Goal: Task Accomplishment & Management: Complete application form

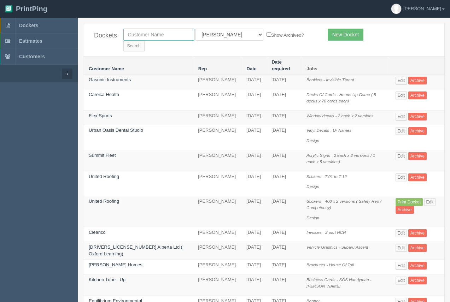
click at [159, 35] on input "text" at bounding box center [158, 35] width 71 height 12
type input "process"
click at [145, 41] on input "Search" at bounding box center [133, 46] width 21 height 11
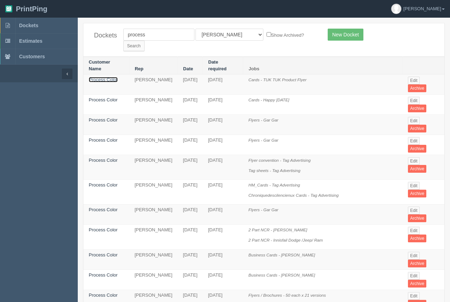
click at [98, 77] on link "Process Color" at bounding box center [103, 79] width 29 height 5
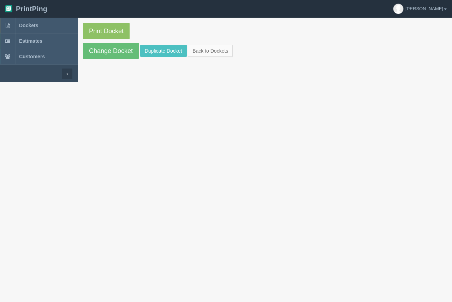
click at [157, 44] on section "Print Docket Change Docket Duplicate Docket Back to Dockets" at bounding box center [265, 41] width 375 height 47
click at [157, 46] on link "Duplicate Docket" at bounding box center [163, 51] width 47 height 12
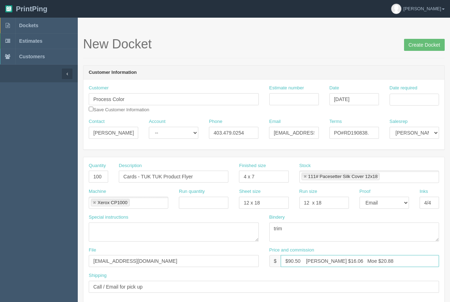
drag, startPoint x: 300, startPoint y: 260, endPoint x: 288, endPoint y: 260, distance: 11.7
click at [289, 260] on input "$90.50 Arif $16.06 Moe $20.88" at bounding box center [360, 261] width 158 height 12
type input "$250.00 Arif $16.06 Moe $20.88"
drag, startPoint x: 199, startPoint y: 175, endPoint x: 120, endPoint y: 166, distance: 79.3
click at [122, 168] on div "Description Cards - TUK TUK Product Flyer" at bounding box center [174, 173] width 110 height 20
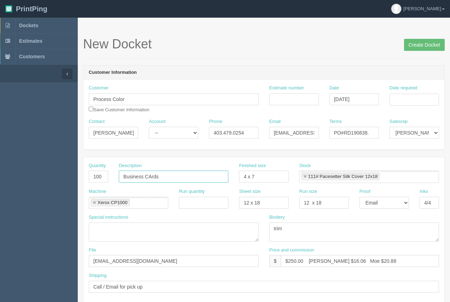
click at [151, 176] on input "Business CArds" at bounding box center [174, 177] width 110 height 12
type input "Business Cards"
drag, startPoint x: 260, startPoint y: 178, endPoint x: 233, endPoint y: 177, distance: 26.9
click at [233, 177] on div "Quantity 100 Description Business Cards Finished size 4 x 7 Stock 111# Pacesett…" at bounding box center [263, 176] width 361 height 26
type input "3.5 x 2"
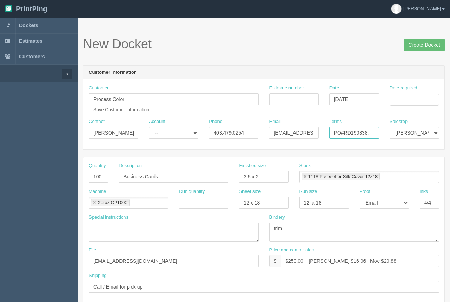
drag, startPoint x: 373, startPoint y: 134, endPoint x: 342, endPoint y: 130, distance: 30.9
click at [346, 131] on input "PO#RD190838." at bounding box center [353, 133] width 49 height 12
type input "PO#"
click at [398, 101] on input "Date required" at bounding box center [413, 100] width 49 height 12
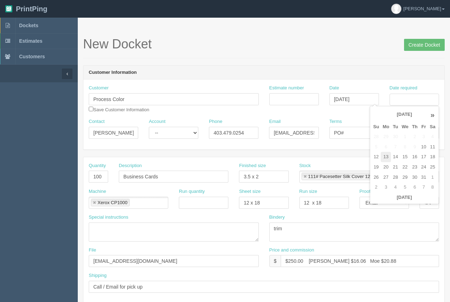
click at [383, 159] on td "13" at bounding box center [386, 157] width 10 height 10
click at [383, 169] on td "20" at bounding box center [386, 167] width 10 height 10
type input "[DATE]"
click at [338, 65] on div "Customer Information Customer Process Color Save Customer Information Estimate …" at bounding box center [264, 107] width 362 height 84
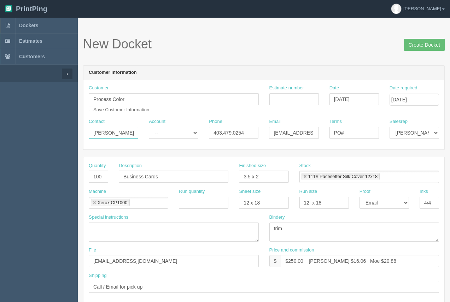
drag, startPoint x: 130, startPoint y: 131, endPoint x: 66, endPoint y: 122, distance: 64.3
type input "Peter"
drag, startPoint x: 247, startPoint y: 132, endPoint x: 223, endPoint y: 132, distance: 24.0
click at [223, 132] on input "403.479.0254" at bounding box center [233, 133] width 49 height 12
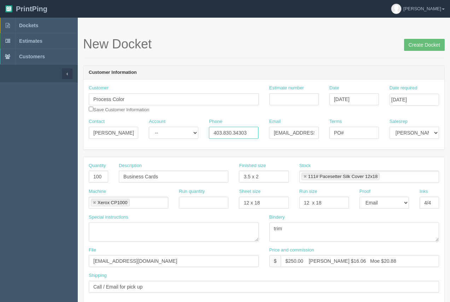
type input "403.830.34303"
drag, startPoint x: 274, startPoint y: 133, endPoint x: 322, endPoint y: 131, distance: 48.8
click at [323, 132] on div "Email kelsey.major@processcolor.com" at bounding box center [294, 131] width 60 height 26
paste input "peter.reardon"
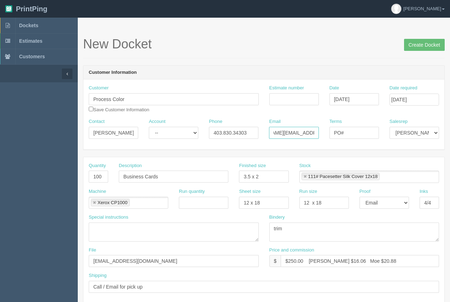
scroll to position [0, 33]
type input "peter.reardon@processcolor.com"
drag, startPoint x: 283, startPoint y: 112, endPoint x: 282, endPoint y: 104, distance: 7.5
click at [283, 110] on div "Customer Process Color Save Customer Information Estimate number Date October 1…" at bounding box center [263, 102] width 361 height 34
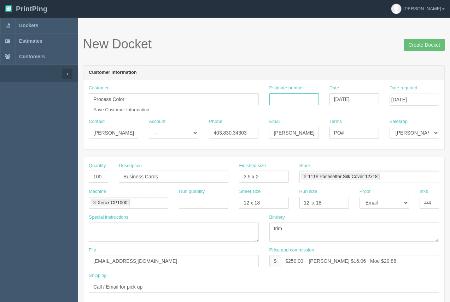
click at [282, 104] on input "Estimate number" at bounding box center [293, 99] width 49 height 12
type input "92870 /"
drag, startPoint x: 101, startPoint y: 176, endPoint x: 92, endPoint y: 172, distance: 9.3
click at [93, 175] on input "100" at bounding box center [98, 177] width 19 height 12
type input "750"
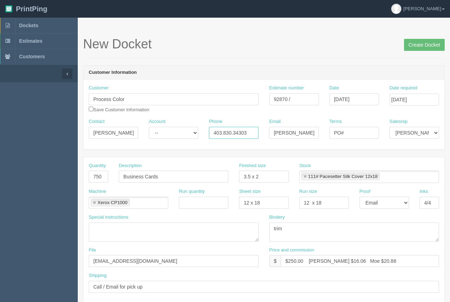
click at [246, 133] on input "403.830.34303" at bounding box center [233, 133] width 49 height 12
type input "403.830.3403"
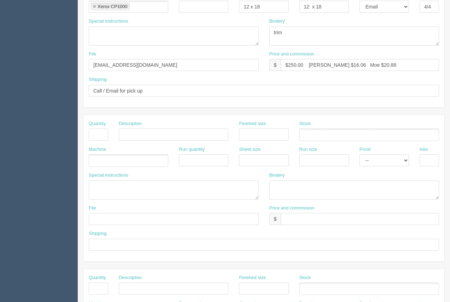
scroll to position [340, 0]
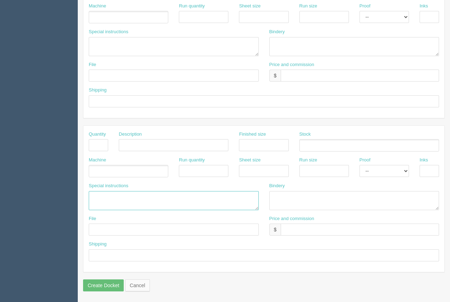
click at [98, 197] on textarea at bounding box center [174, 200] width 170 height 19
type textarea "ARB.....$81.00 #12045"
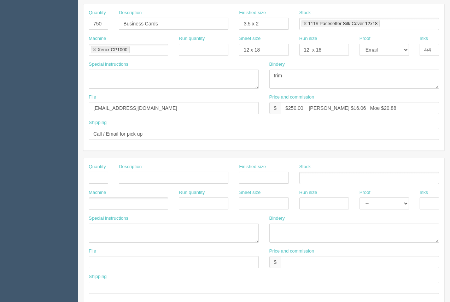
scroll to position [152, 0]
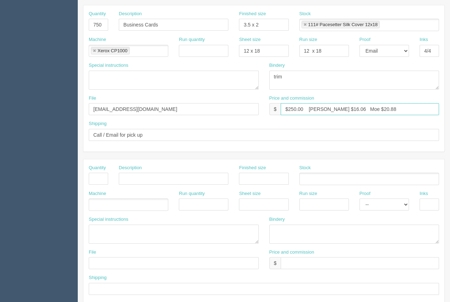
drag, startPoint x: 333, startPoint y: 108, endPoint x: 320, endPoint y: 110, distance: 12.6
click at [322, 106] on input "$250.00 Arif $16.06 Moe $20.88" at bounding box center [360, 109] width 158 height 12
click at [322, 111] on input "$250.00 Arif $158.74 Moe $20.88" at bounding box center [360, 109] width 158 height 12
drag, startPoint x: 370, startPoint y: 109, endPoint x: 351, endPoint y: 108, distance: 19.8
click at [351, 108] on input "$250.00 Arif $58.74 Moe $20.88" at bounding box center [360, 109] width 158 height 12
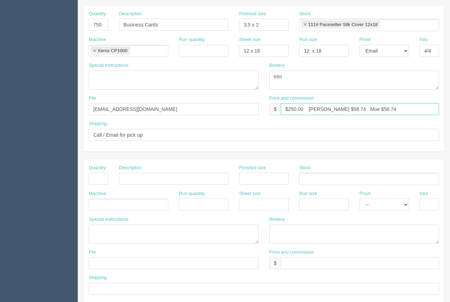
click at [334, 109] on input "$250.00 Arif $58.74 Moe $58.74" at bounding box center [360, 109] width 158 height 12
click at [306, 112] on input "$250.00 Arif $58.74 Moe $58.74" at bounding box center [360, 109] width 158 height 12
type input "$250.00 Arif $58.74 Moe $58.74"
click at [163, 28] on input "Business Cards" at bounding box center [174, 25] width 110 height 12
click at [193, 27] on input "Business Cards - Illumin" at bounding box center [174, 25] width 110 height 12
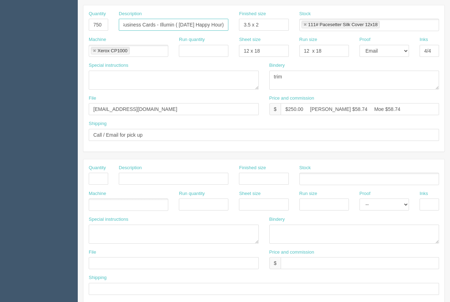
scroll to position [0, 7]
type input "Business Cards - Illumin ( [DATE] Happy Hour)"
click at [296, 77] on textarea "trim" at bounding box center [354, 80] width 170 height 19
drag, startPoint x: 296, startPoint y: 77, endPoint x: 240, endPoint y: 81, distance: 56.0
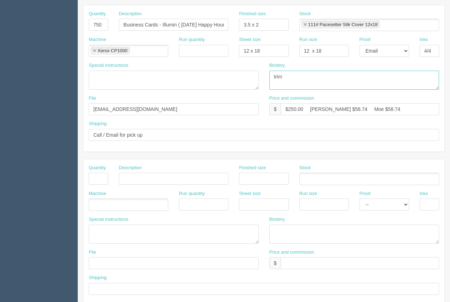
click at [241, 83] on div "Special instructions Bindery trim" at bounding box center [263, 78] width 361 height 33
type textarea "5 mil soft touch matte lam, trim"
click at [387, 26] on ul "111# Pacesetter Silk Cover 12x18" at bounding box center [369, 25] width 140 height 12
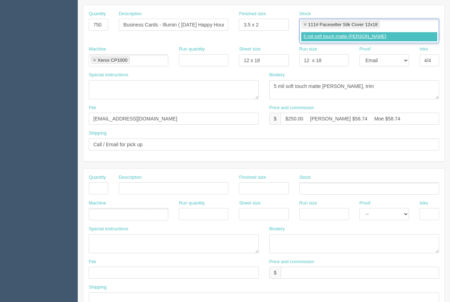
type input "5 mil soft touch matte lam"
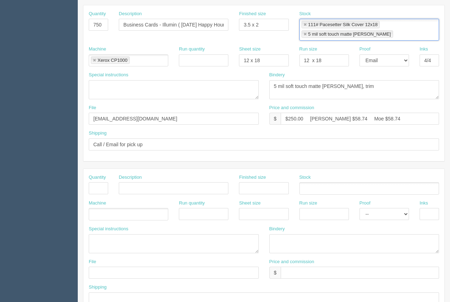
click at [305, 25] on link at bounding box center [305, 25] width 4 height 5
type input "5 mil soft touch matte lam"
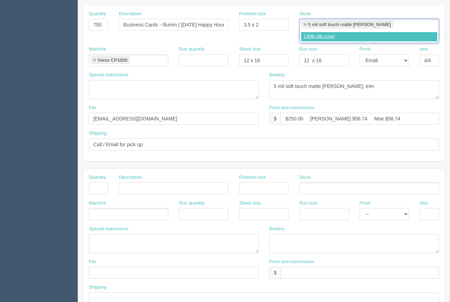
type input "130lb silk cover"
type input "5 mil soft touch matte lam,130lb silk cover"
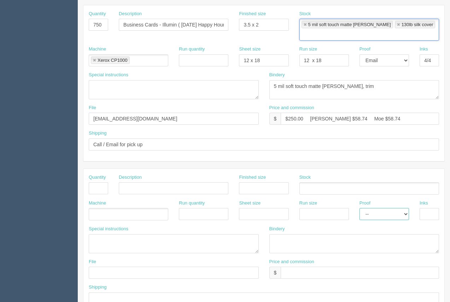
click at [393, 208] on select "-- Email Hard Copy" at bounding box center [383, 214] width 49 height 12
click at [359, 208] on select "-- Email Hard Copy" at bounding box center [383, 214] width 49 height 12
click at [393, 208] on select "-- Email Hard Copy" at bounding box center [383, 214] width 49 height 12
select select "Email"
click at [359, 208] on select "-- Email Hard Copy" at bounding box center [383, 214] width 49 height 12
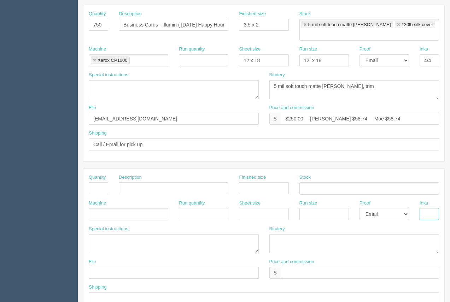
click at [423, 208] on input "text" at bounding box center [429, 214] width 19 height 12
type input "4/0"
click at [96, 182] on input "text" at bounding box center [98, 188] width 19 height 12
type input "25"
click at [148, 182] on input "text" at bounding box center [174, 188] width 110 height 12
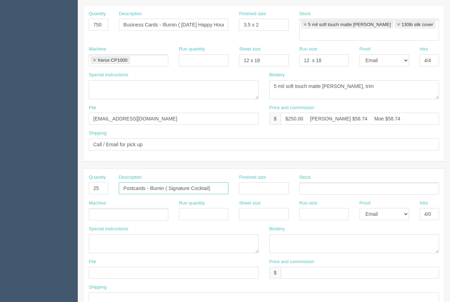
type input "Postcards - Illumin ( Signature Cocktail)"
click at [256, 182] on input "text" at bounding box center [263, 188] width 49 height 12
click at [250, 182] on input "5 x7" at bounding box center [263, 188] width 49 height 12
type input "5 x 7"
click at [341, 182] on ul at bounding box center [369, 188] width 140 height 12
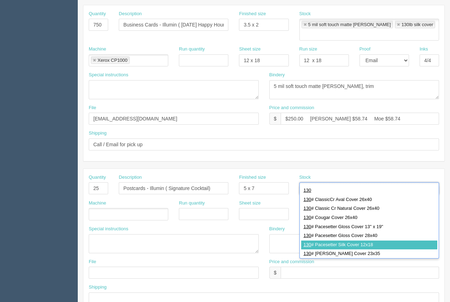
type input "130"
type input "130# Pacesetter Silk Cover 12x18"
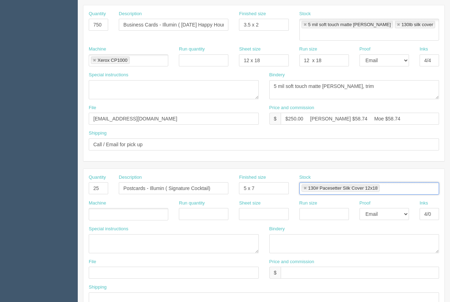
click at [117, 208] on ul at bounding box center [129, 214] width 80 height 12
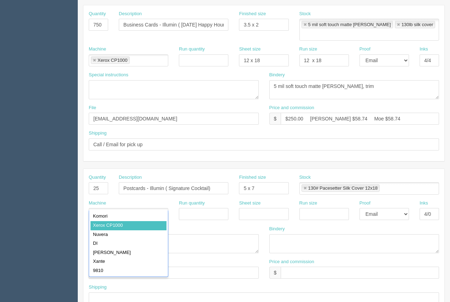
drag, startPoint x: 122, startPoint y: 221, endPoint x: 181, endPoint y: 210, distance: 60.4
type input "Xerox CP1000"
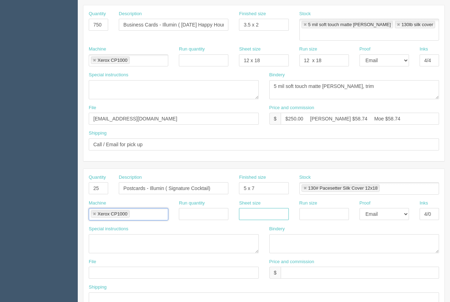
click at [243, 208] on input "text" at bounding box center [263, 214] width 49 height 12
type input "12 x 18"
click at [325, 208] on input "text" at bounding box center [323, 214] width 49 height 12
type input "12 x 18"
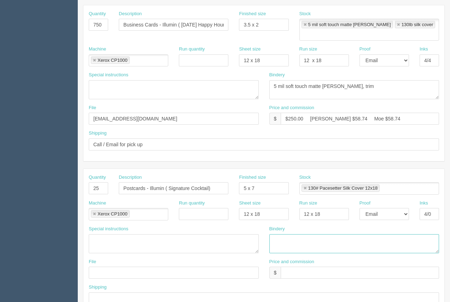
click at [278, 234] on textarea at bounding box center [354, 243] width 170 height 19
type textarea "trim"
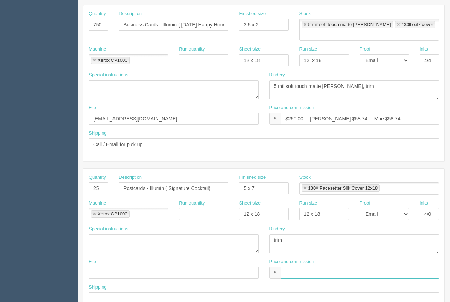
click at [295, 267] on input "text" at bounding box center [360, 273] width 158 height 12
type input "$72.36"
click at [137, 269] on input "text" at bounding box center [174, 273] width 170 height 12
type input "files@allrush.ca"
click at [113, 293] on input "text" at bounding box center [264, 299] width 350 height 12
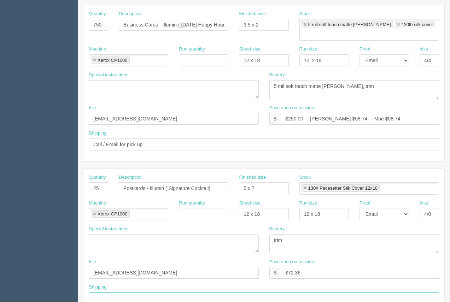
type input "Above"
click at [339, 267] on input "$72.36" at bounding box center [360, 273] width 158 height 12
type input "$72.36 Arif $9.27 Moe $16.70"
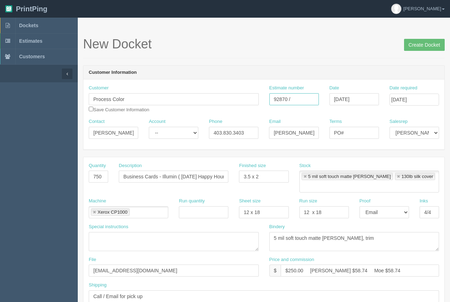
click at [301, 101] on input "92870 /" at bounding box center [293, 99] width 49 height 12
type input "92870 / 92871"
paste input "RD190922."
type input "PO#RD190922."
click at [421, 43] on input "Create Docket" at bounding box center [424, 45] width 41 height 12
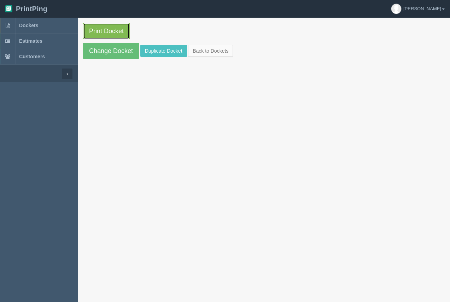
click at [121, 35] on link "Print Docket" at bounding box center [106, 31] width 47 height 16
click at [30, 26] on span "Dockets" at bounding box center [28, 26] width 19 height 6
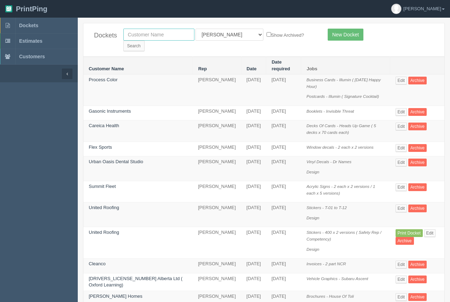
click at [140, 37] on input "text" at bounding box center [158, 35] width 71 height 12
type input "oxford"
click at [145, 41] on input "Search" at bounding box center [133, 46] width 21 height 11
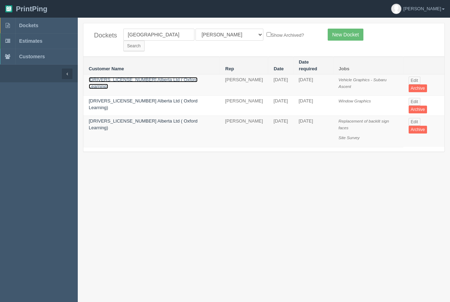
click at [132, 77] on link "[DRIVERS_LICENSE_NUMBER] Alberta Ltd ( Oxford Learning)" at bounding box center [143, 83] width 109 height 12
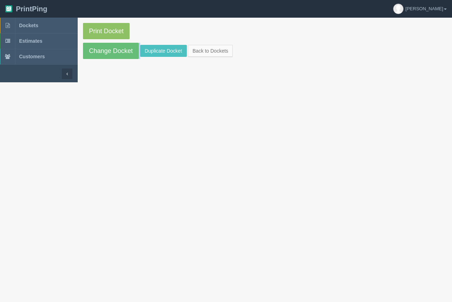
click at [132, 66] on section "Print Docket Change Docket Duplicate Docket Back to Dockets" at bounding box center [265, 50] width 375 height 65
click at [165, 54] on link "Duplicate Docket" at bounding box center [163, 51] width 47 height 12
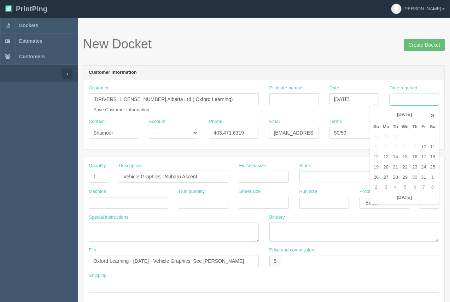
drag, startPoint x: 416, startPoint y: 99, endPoint x: 417, endPoint y: 105, distance: 5.7
click at [416, 99] on input "Date required" at bounding box center [413, 100] width 49 height 12
click at [384, 166] on td "20" at bounding box center [386, 167] width 10 height 10
type input "[DATE]"
click at [389, 166] on td "20" at bounding box center [386, 167] width 10 height 10
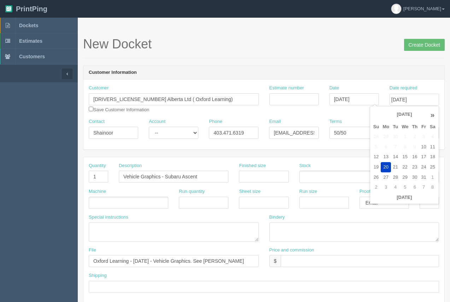
click at [274, 175] on input "text" at bounding box center [263, 177] width 49 height 12
type input "see instruc"
click at [315, 181] on ul at bounding box center [369, 177] width 140 height 12
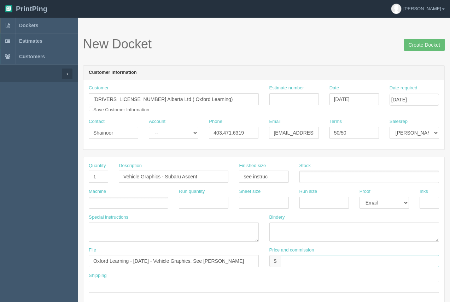
click at [292, 263] on input "text" at bounding box center [360, 261] width 158 height 12
drag, startPoint x: 341, startPoint y: 260, endPoint x: 322, endPoint y: 259, distance: 18.7
click at [322, 259] on input "$1303.05 Arif $1303.05 Moe $" at bounding box center [360, 261] width 158 height 12
drag, startPoint x: 367, startPoint y: 263, endPoint x: 361, endPoint y: 262, distance: 6.4
click at [361, 262] on input "$1303.05 Arif $240.03 Moe $" at bounding box center [360, 261] width 158 height 12
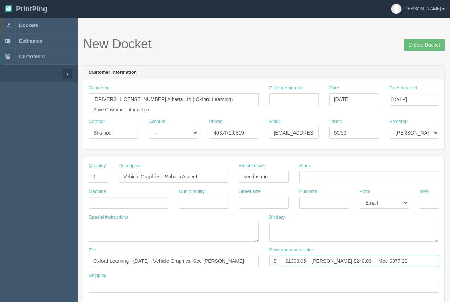
type input "$1303.05 Arif $240.03 Moe $377.20"
click at [318, 179] on ul at bounding box center [369, 177] width 140 height 12
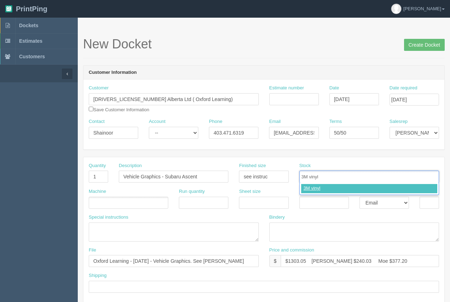
type input "3M vinyl"
type input "3M laminate"
type input "3M vinyl,3M laminate"
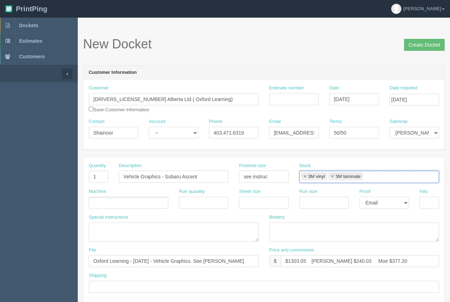
click at [126, 202] on ul at bounding box center [129, 203] width 80 height 12
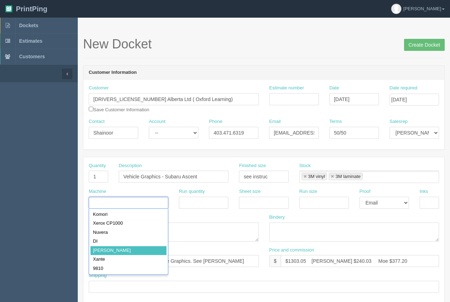
type input "Roland"
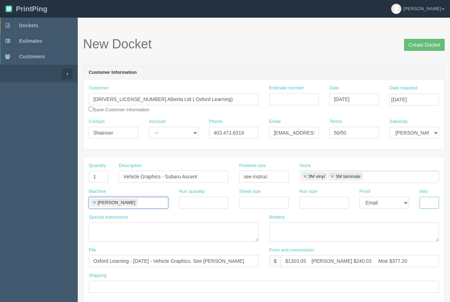
click at [435, 203] on input "text" at bounding box center [429, 203] width 19 height 12
type input "see instruc"
click at [102, 231] on textarea at bounding box center [174, 232] width 170 height 19
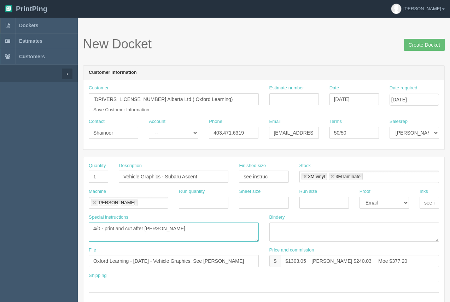
type textarea "4/0 - print and cut after lam."
click at [289, 226] on textarea at bounding box center [354, 232] width 170 height 19
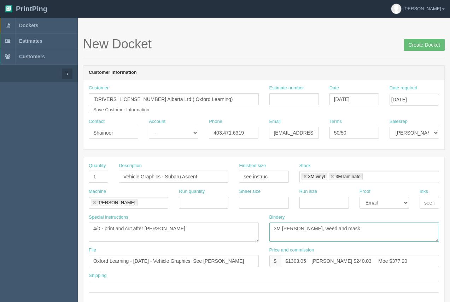
drag, startPoint x: 330, startPoint y: 229, endPoint x: 305, endPoint y: 227, distance: 24.8
click at [305, 227] on textarea "3M lam, weed and mask" at bounding box center [354, 232] width 170 height 19
type textarea "3M lam, weed, mask ( only white vinyl cut out) - ARB"
drag, startPoint x: 397, startPoint y: 227, endPoint x: 276, endPoint y: 224, distance: 120.9
click at [272, 220] on div "Bindery 3M lam, weed, mask ( only white vinyl cut out) - ARB" at bounding box center [354, 228] width 170 height 28
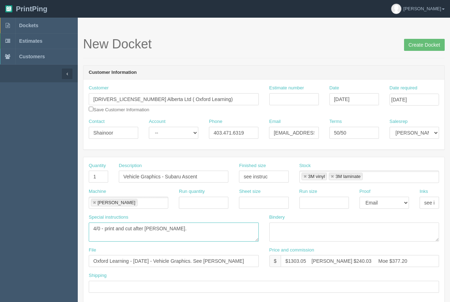
click at [98, 236] on textarea "4/0 - print and cut after lam." at bounding box center [174, 232] width 170 height 19
click at [157, 230] on textarea "4/0 - print and cut after lam." at bounding box center [174, 232] width 170 height 19
paste textarea "3M lam, weed, mask ( only white vinyl cut out) - ARB"
click at [193, 236] on textarea "4/0 - print and cut after lam. 3M lam, weed, mask ( only white vinyl cut out) -…" at bounding box center [174, 232] width 170 height 19
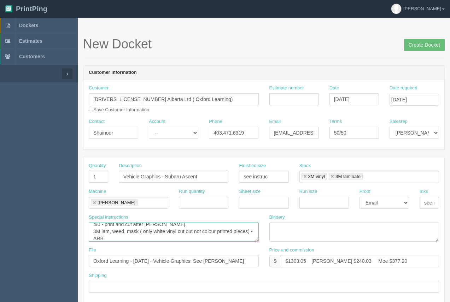
click at [143, 232] on textarea "4/0 - print and cut after lam. 3M lam, weed, mask ( only white vinyl cut out no…" at bounding box center [174, 232] width 170 height 19
type textarea "4/0 - print and cut after lam. 3M lam, weed, mask ( mask only white vinyl cut o…"
click at [309, 225] on textarea at bounding box center [354, 232] width 170 height 19
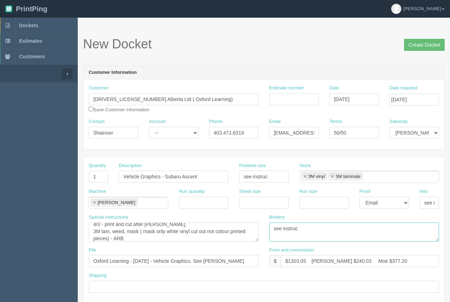
type textarea "see instruc"
click at [279, 101] on input "Estimate number" at bounding box center [293, 99] width 49 height 12
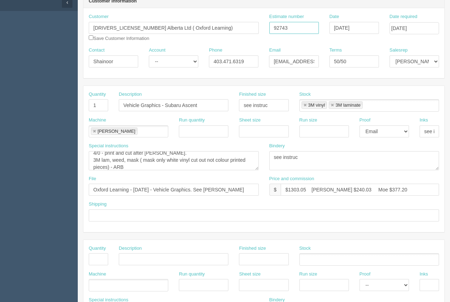
scroll to position [77, 0]
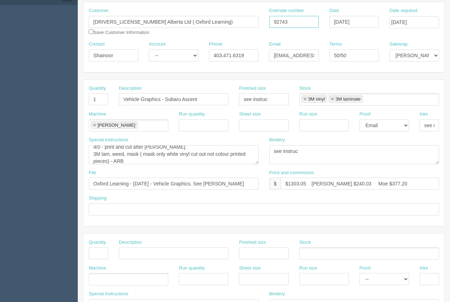
type input "92743"
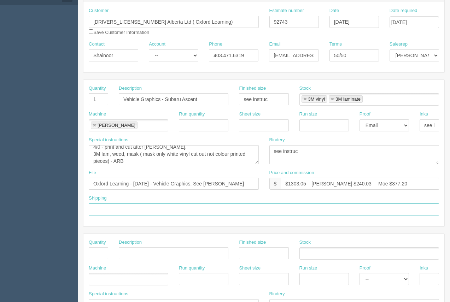
click at [113, 213] on input "text" at bounding box center [264, 210] width 350 height 12
click at [150, 210] on input "to be installed by Onestop. Arif to call when ready" at bounding box center [264, 210] width 350 height 12
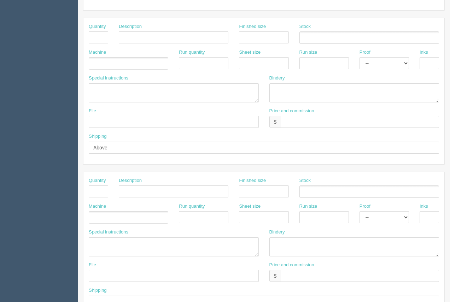
scroll to position [286, 0]
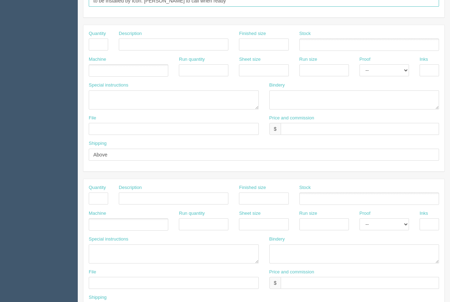
type input "to be installed by Icon. Arif to call when ready"
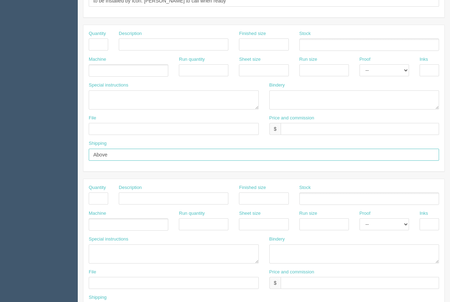
drag, startPoint x: 109, startPoint y: 153, endPoint x: 59, endPoint y: 150, distance: 50.3
click at [59, 150] on section "Dockets Estimates Customers" at bounding box center [225, 43] width 450 height 624
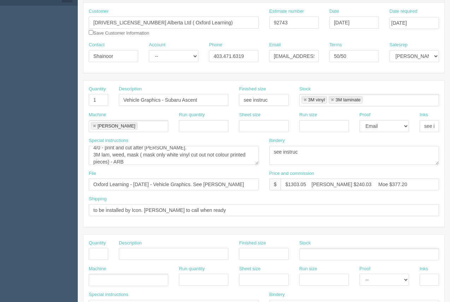
scroll to position [97, 0]
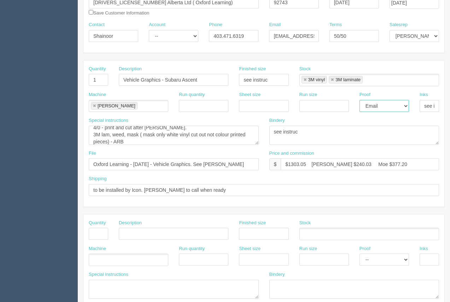
click at [389, 109] on select "-- Email Hard Copy" at bounding box center [383, 106] width 49 height 12
select select
click at [359, 100] on select "-- Email Hard Copy" at bounding box center [383, 106] width 49 height 12
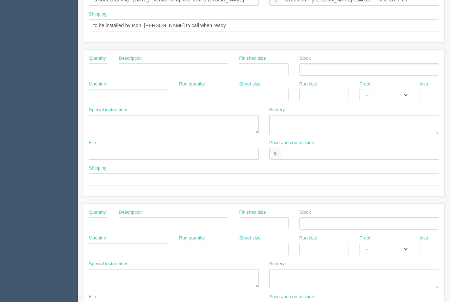
scroll to position [340, 0]
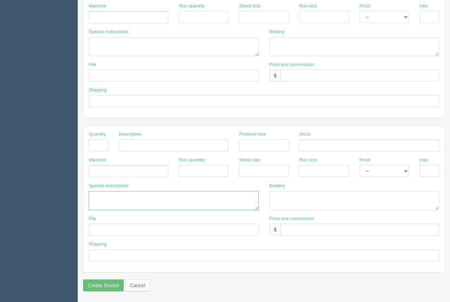
click at [99, 198] on textarea at bounding box center [174, 200] width 170 height 19
click at [122, 203] on textarea "ARB.....$" at bounding box center [174, 200] width 170 height 19
click at [108, 198] on textarea "ARB.....$ Onestop.....$75.00 Drop off and pickup" at bounding box center [174, 200] width 170 height 19
click at [128, 195] on textarea "ARB............$ Onestop.....$75.00 Drop off and pickup" at bounding box center [174, 200] width 170 height 19
click at [145, 197] on textarea "ARB............$153.78 Onestop.....$75.00 Drop off and pickup" at bounding box center [174, 200] width 170 height 19
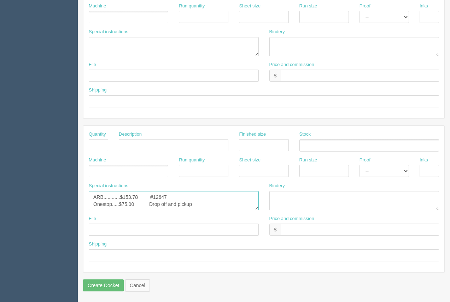
click at [198, 204] on textarea "ARB............$153.78 #12647 Onestop.....$75.00 Drop off and pickup" at bounding box center [174, 200] width 170 height 19
type textarea "ARB............$153.78 #12647 Onestop.....$75.00 Drop off and pickup Icon......…"
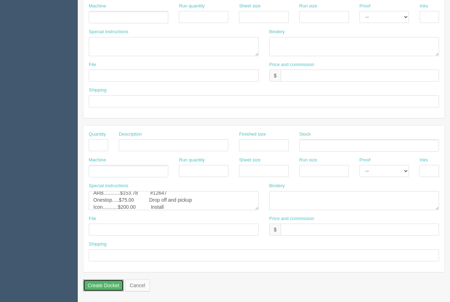
drag, startPoint x: 89, startPoint y: 282, endPoint x: 89, endPoint y: 276, distance: 6.0
click at [88, 282] on input "Create Docket" at bounding box center [103, 286] width 41 height 12
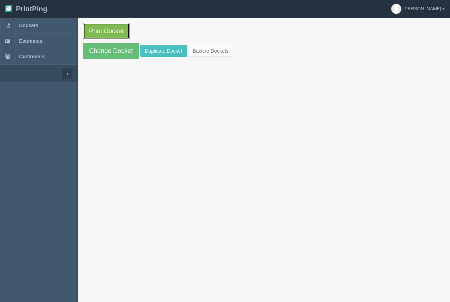
click at [121, 25] on link "Print Docket" at bounding box center [106, 31] width 47 height 16
click at [26, 25] on span "Dockets" at bounding box center [28, 26] width 19 height 6
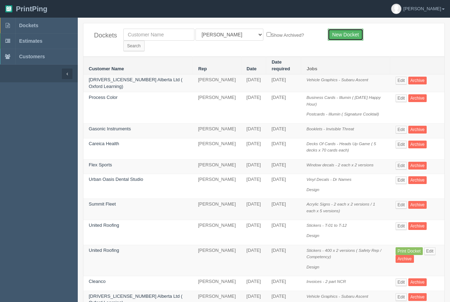
click at [353, 35] on link "New Docket" at bounding box center [346, 35] width 36 height 12
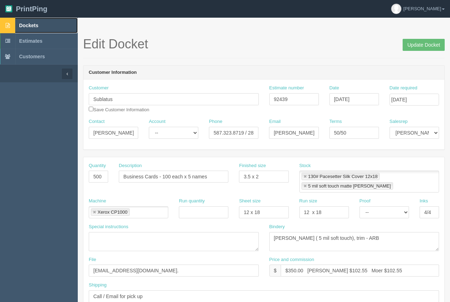
click at [27, 23] on span "Dockets" at bounding box center [28, 26] width 19 height 6
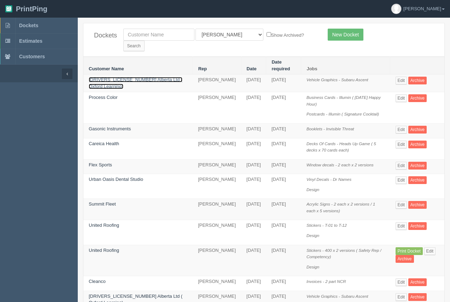
click at [110, 77] on link "[DRIVERS_LICENSE_NUMBER] Alberta Ltd ( Oxford Learning)" at bounding box center [136, 83] width 94 height 12
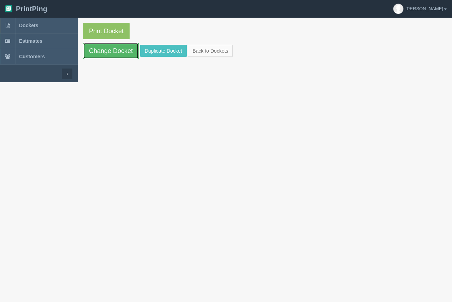
click at [117, 55] on link "Change Docket" at bounding box center [111, 51] width 56 height 16
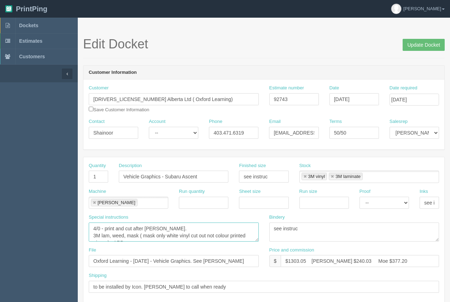
click at [245, 235] on textarea "4/0 - print and cut after [PERSON_NAME]. 3M lam, weed, mask ( mask only white v…" at bounding box center [174, 232] width 170 height 19
click at [105, 239] on textarea "4/0 - print and cut after [PERSON_NAME]. 3M lam, weed, mask ( mask only white v…" at bounding box center [174, 232] width 170 height 19
type textarea "4/0 - print and cut after [PERSON_NAME]. 3M lam, weed, mask ( mask only white v…"
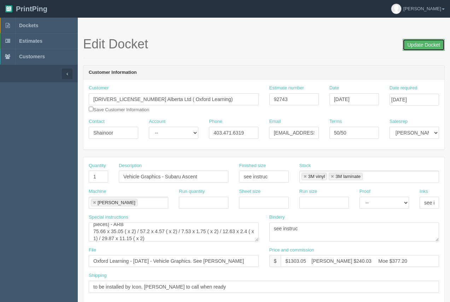
drag, startPoint x: 421, startPoint y: 42, endPoint x: 411, endPoint y: 41, distance: 9.5
click at [420, 41] on input "Update Docket" at bounding box center [424, 45] width 42 height 12
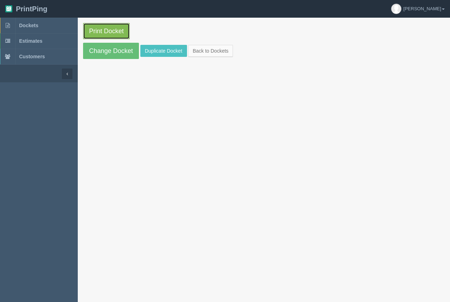
click at [112, 33] on link "Print Docket" at bounding box center [106, 31] width 47 height 16
click at [26, 25] on span "Dockets" at bounding box center [28, 26] width 19 height 6
